Goal: Information Seeking & Learning: Understand process/instructions

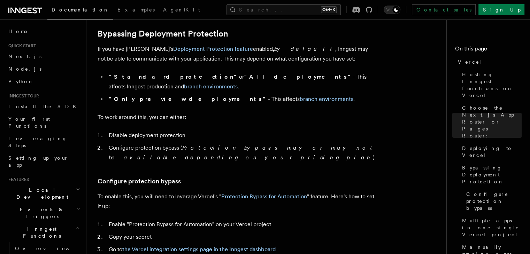
scroll to position [518, 0]
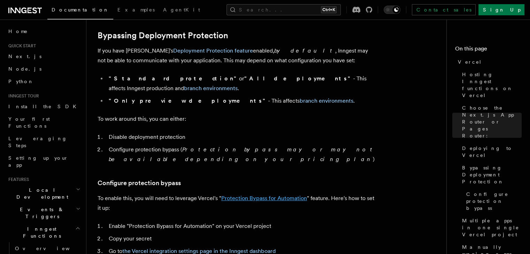
click at [270, 195] on link "Protection Bypass for Automation" at bounding box center [264, 198] width 86 height 7
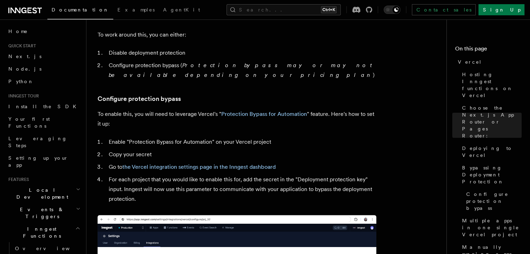
scroll to position [601, 0]
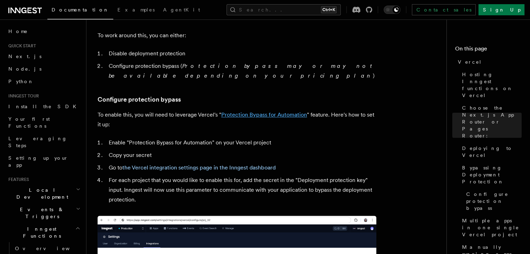
click at [262, 112] on link "Protection Bypass for Automation" at bounding box center [264, 115] width 86 height 7
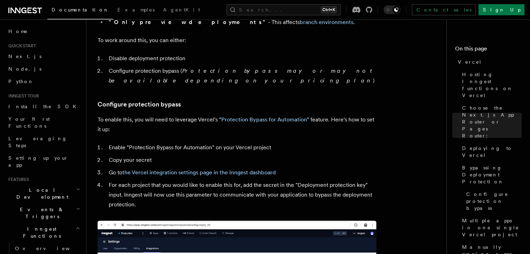
scroll to position [594, 0]
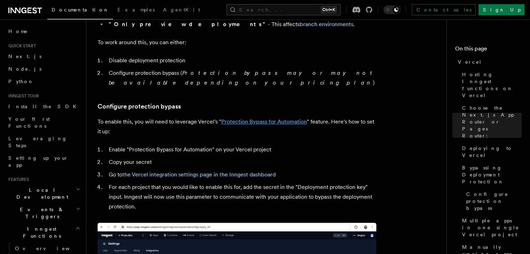
click at [280, 119] on link "Protection Bypass for Automation" at bounding box center [264, 122] width 86 height 7
